Goal: Task Accomplishment & Management: Manage account settings

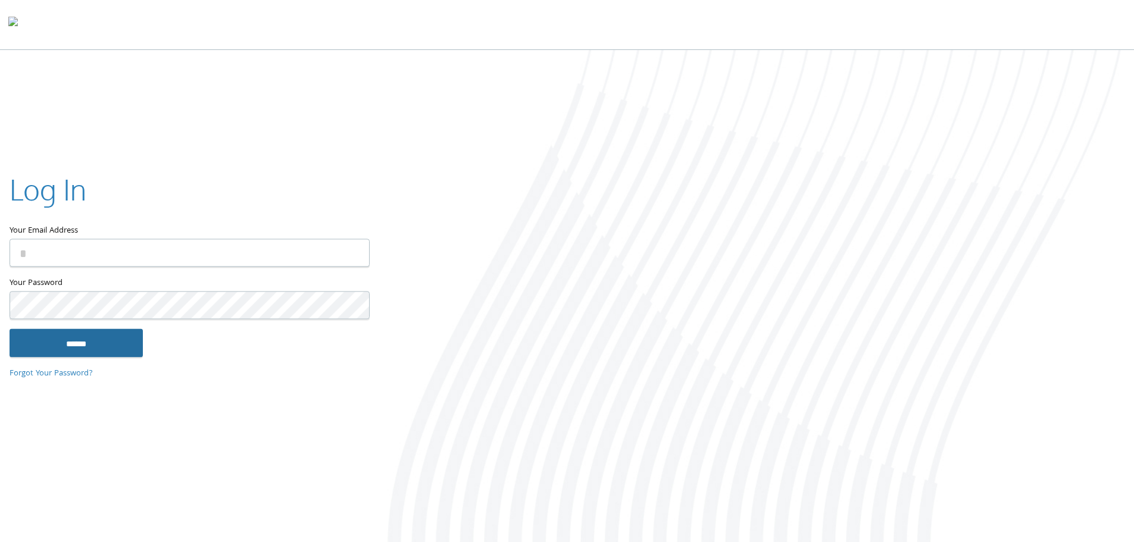
type input "**********"
click at [89, 345] on input "******" at bounding box center [76, 343] width 133 height 29
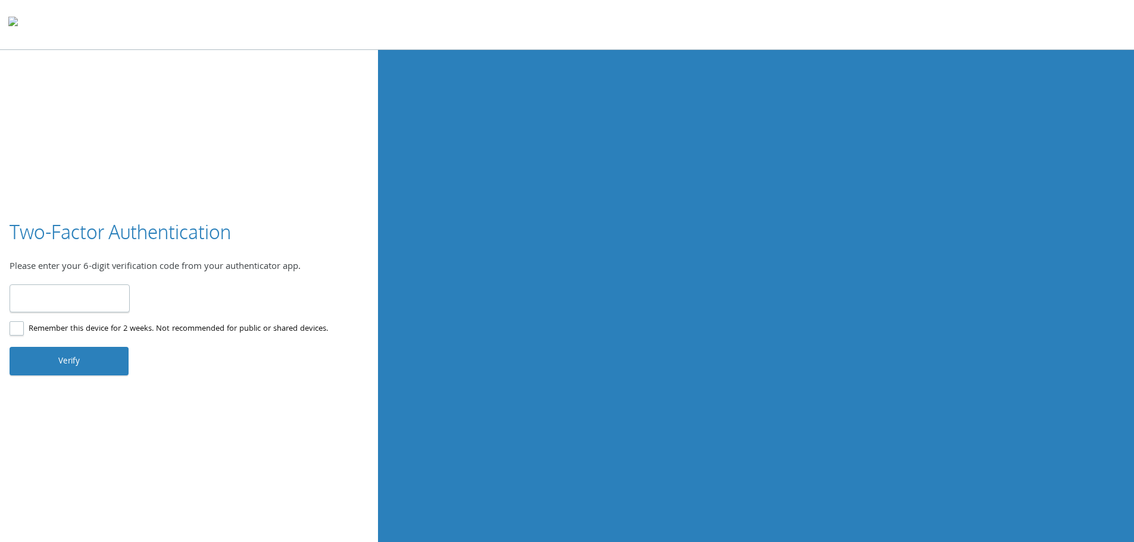
type input "******"
